Goal: Contribute content: Add original content to the website for others to see

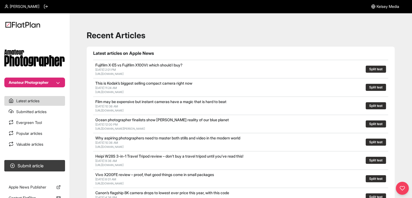
click at [49, 87] on nav "Amateur Photographer Latest articles Submitted articles Evergreen Tool Popular …" at bounding box center [34, 99] width 69 height 198
click at [50, 85] on button "Amateur Photographer" at bounding box center [34, 82] width 61 height 10
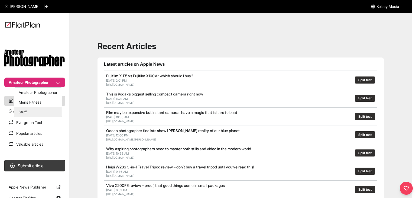
click at [53, 109] on button "Stuff" at bounding box center [37, 112] width 47 height 10
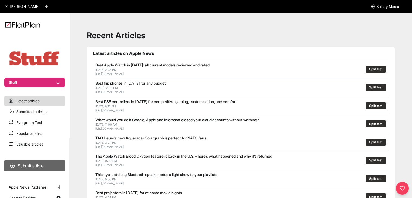
click at [44, 168] on button "Submit article" at bounding box center [34, 165] width 61 height 11
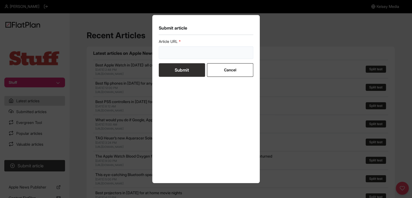
drag, startPoint x: 178, startPoint y: 57, endPoint x: 174, endPoint y: 62, distance: 6.3
click at [177, 57] on input "url" at bounding box center [206, 52] width 95 height 12
paste input "[URL][DOMAIN_NAME]"
type input "[URL][DOMAIN_NAME]"
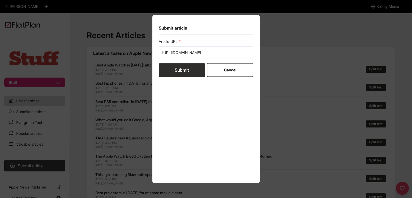
click at [174, 65] on button "Submit" at bounding box center [182, 70] width 46 height 14
